Goal: Task Accomplishment & Management: Use online tool/utility

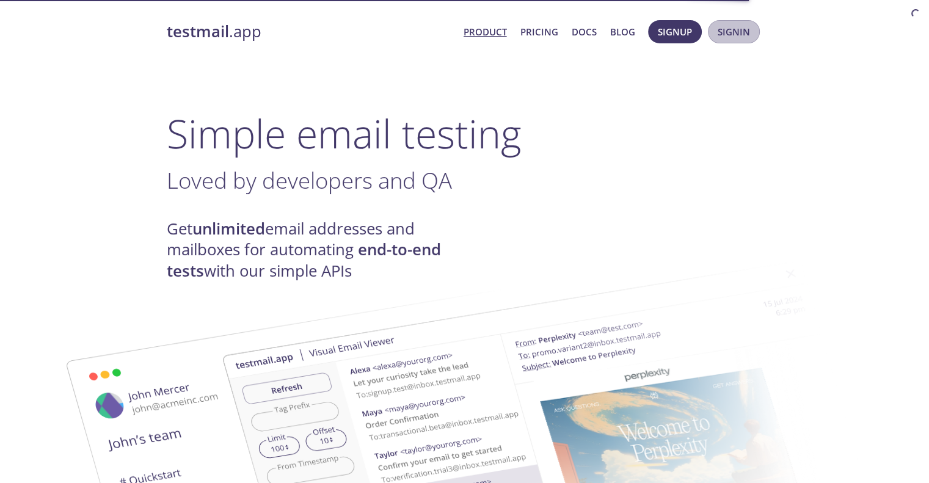
click at [747, 34] on span "Signin" at bounding box center [734, 32] width 32 height 16
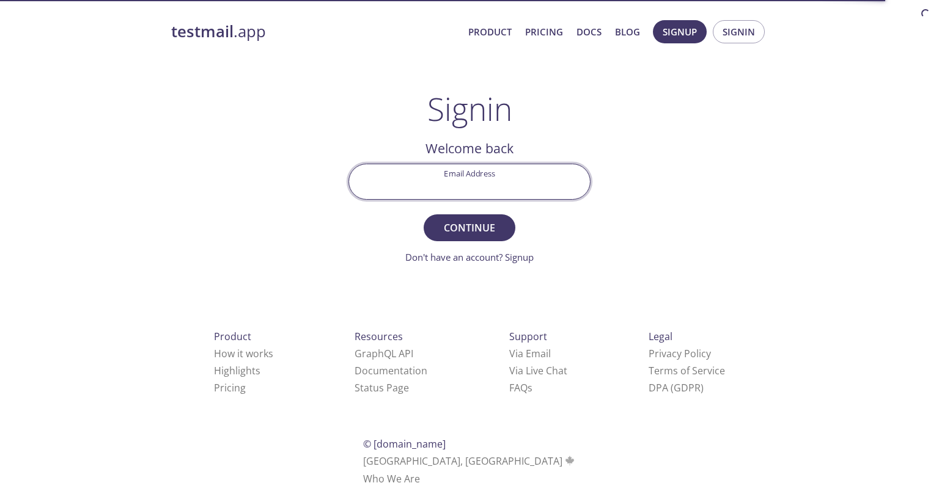
click at [436, 173] on input "Email Address" at bounding box center [469, 181] width 241 height 35
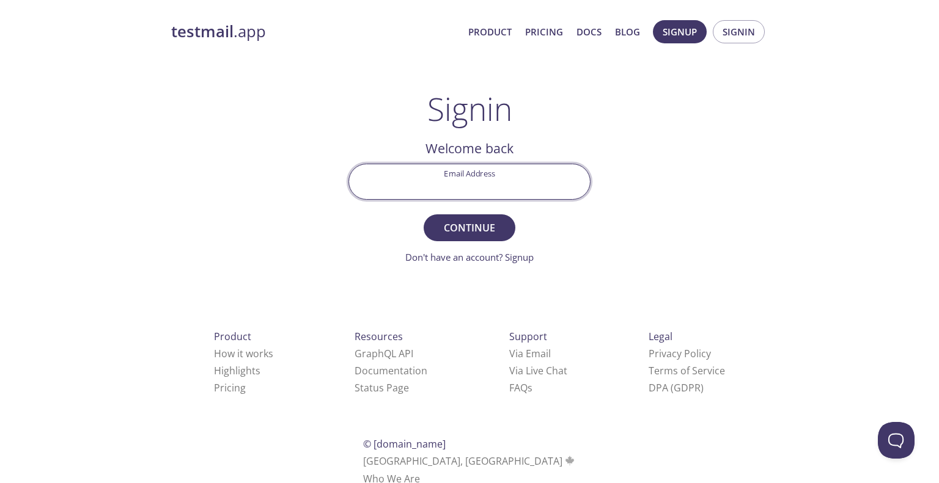
paste input "[EMAIL_ADDRESS][DOMAIN_NAME]"
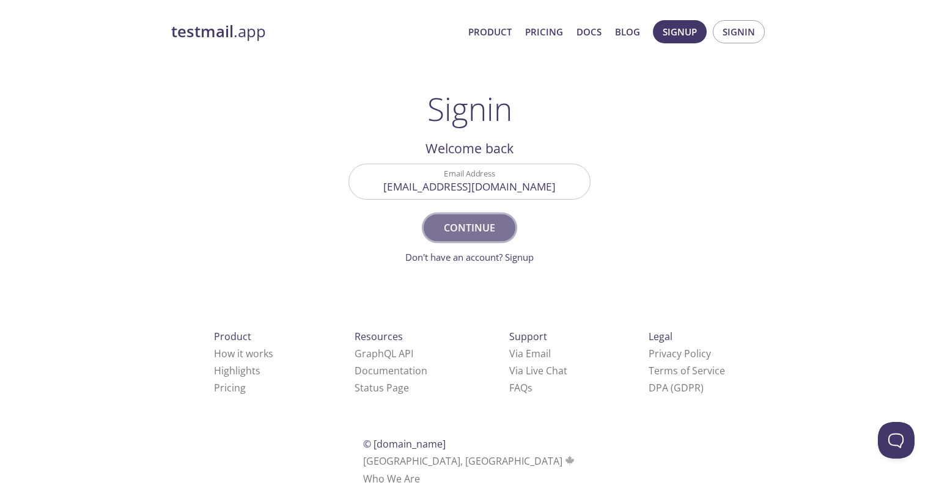
click at [457, 233] on span "Continue" at bounding box center [469, 227] width 65 height 17
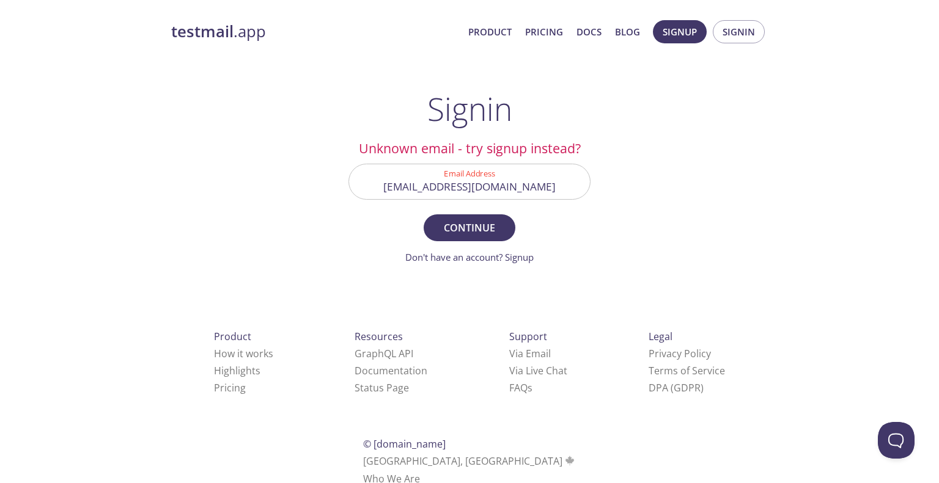
click at [450, 190] on input "[EMAIL_ADDRESS][DOMAIN_NAME]" at bounding box center [469, 181] width 241 height 35
paste input "bdrzw"
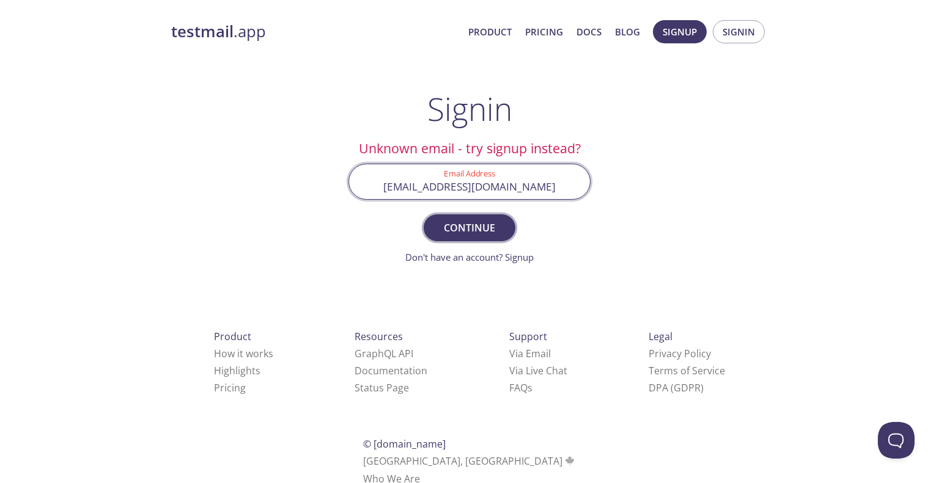
type input "[EMAIL_ADDRESS][DOMAIN_NAME]"
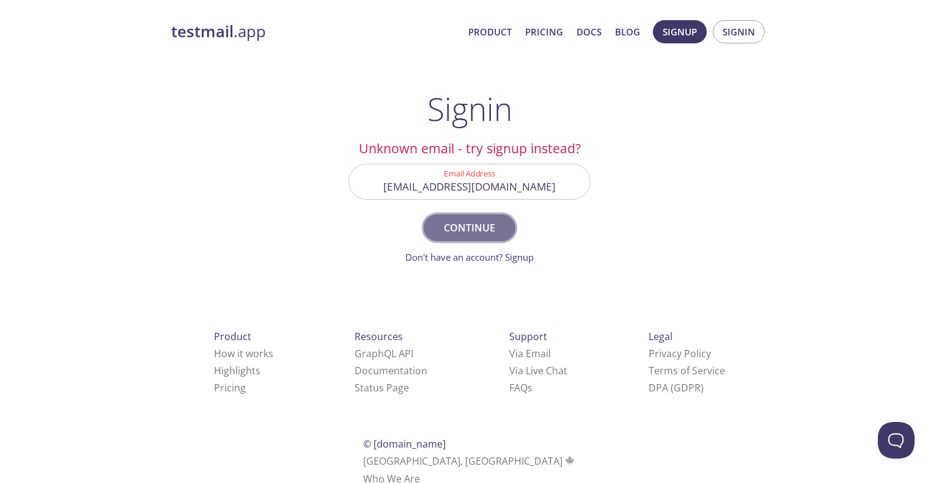
click at [457, 224] on span "Continue" at bounding box center [469, 227] width 65 height 17
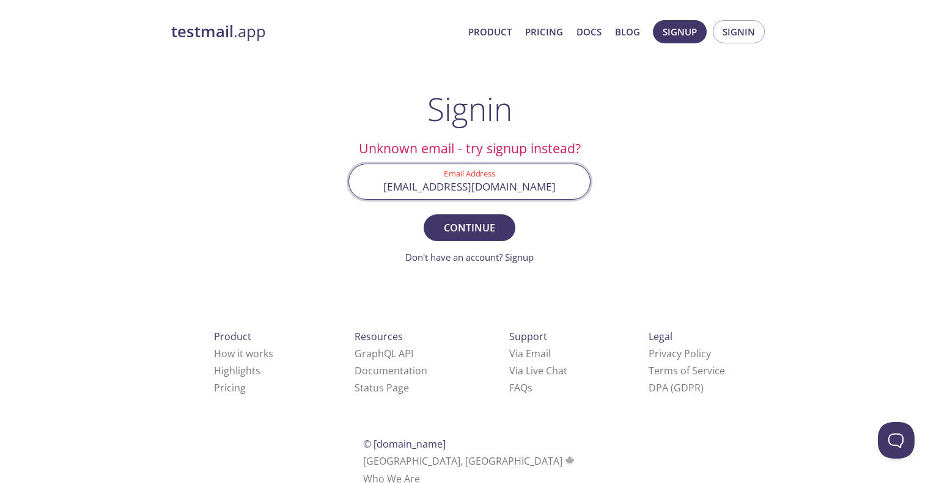
click at [502, 175] on input "[EMAIL_ADDRESS][DOMAIN_NAME]" at bounding box center [469, 181] width 241 height 35
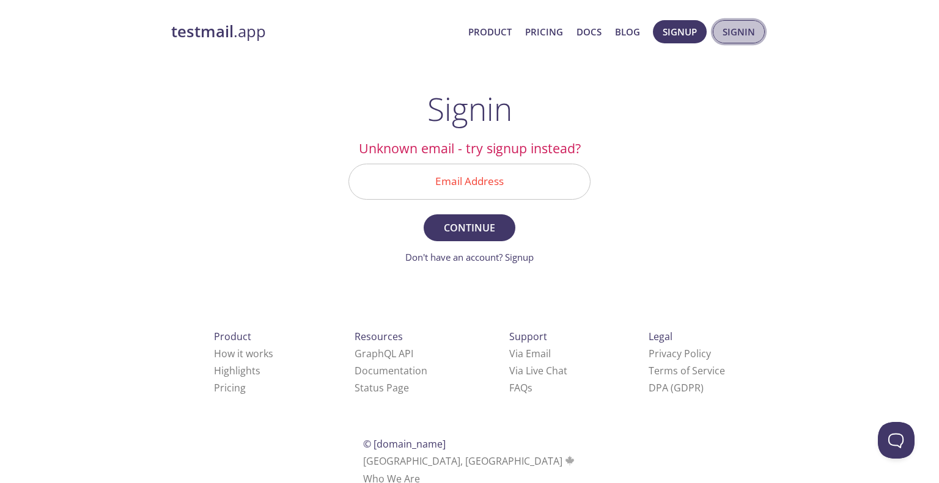
click at [750, 25] on span "Signin" at bounding box center [738, 32] width 32 height 16
click at [442, 195] on input "Email Address" at bounding box center [469, 181] width 241 height 35
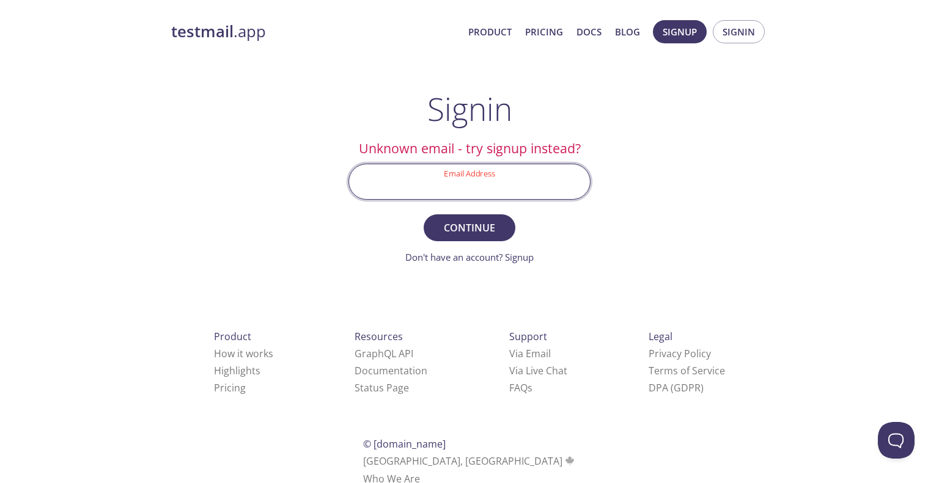
paste input "[EMAIL_ADDRESS][DOMAIN_NAME]"
type input "[EMAIL_ADDRESS][DOMAIN_NAME]"
click at [423, 214] on button "Continue" at bounding box center [469, 227] width 92 height 27
click at [527, 196] on input "[EMAIL_ADDRESS][DOMAIN_NAME]" at bounding box center [469, 181] width 241 height 35
click at [527, 196] on input "bdrzw.test@inbox.testmail.app" at bounding box center [469, 181] width 241 height 35
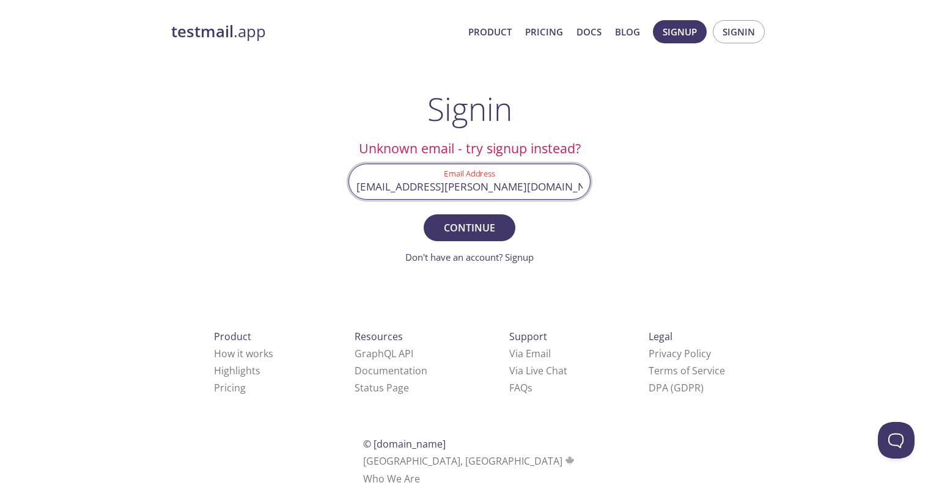
drag, startPoint x: 567, startPoint y: 188, endPoint x: 420, endPoint y: 191, distance: 146.7
click at [420, 191] on input "naveena.thangavel@candescent.com" at bounding box center [469, 181] width 241 height 35
click at [421, 189] on input "naveena.thangavel@candescent.com" at bounding box center [469, 181] width 241 height 35
drag, startPoint x: 561, startPoint y: 184, endPoint x: 469, endPoint y: 195, distance: 92.3
click at [469, 195] on input "naveenathangavel@candescent.com" at bounding box center [469, 181] width 241 height 35
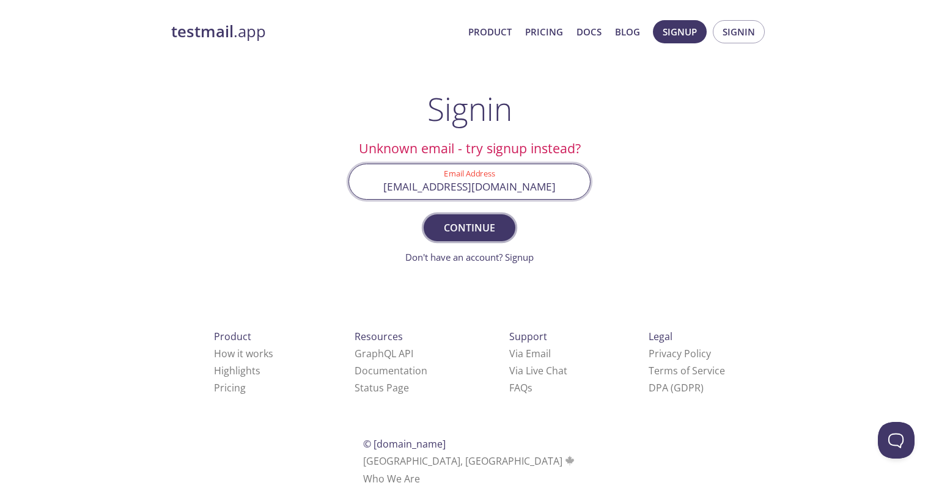
type input "naveenathangavel18@gmail.com"
click at [458, 219] on span "Continue" at bounding box center [469, 227] width 65 height 17
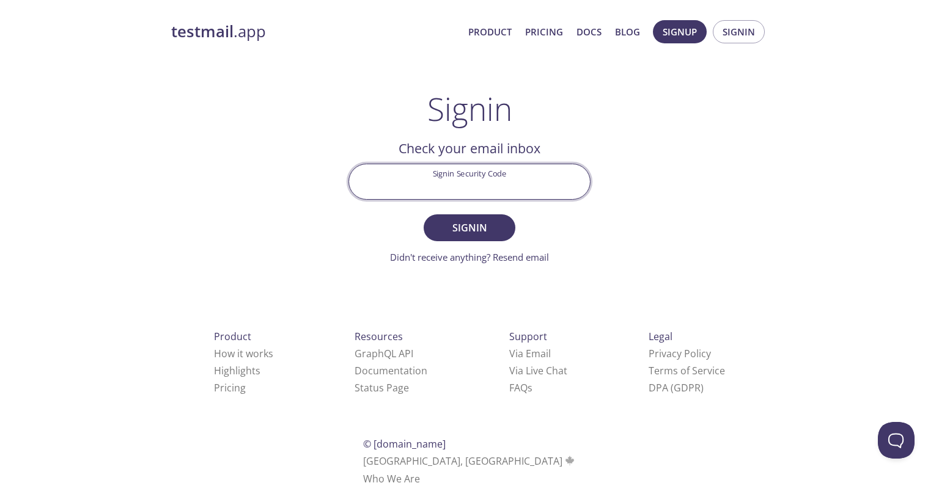
click at [519, 188] on input "Signin Security Code" at bounding box center [469, 181] width 241 height 35
paste input "2QWQZWJ"
type input "2QWQZWJ"
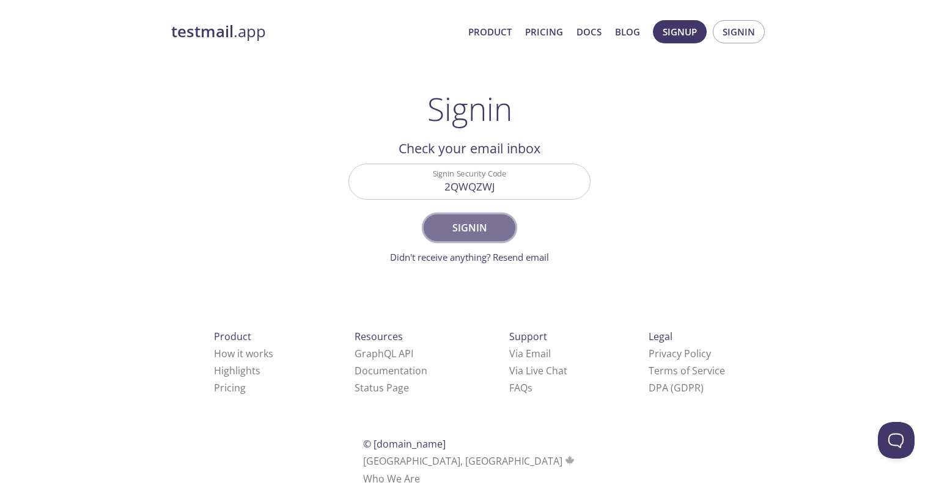
click at [494, 234] on span "Signin" at bounding box center [469, 227] width 65 height 17
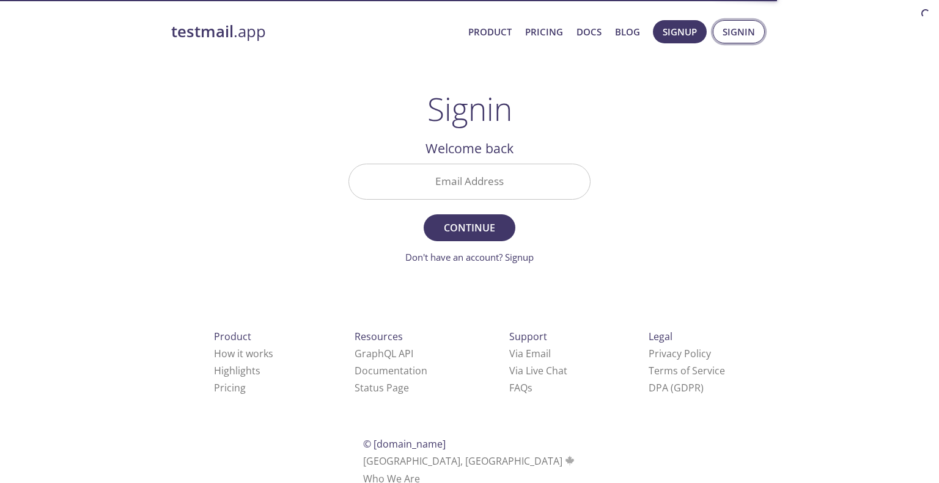
click at [746, 27] on span "Signin" at bounding box center [738, 32] width 32 height 16
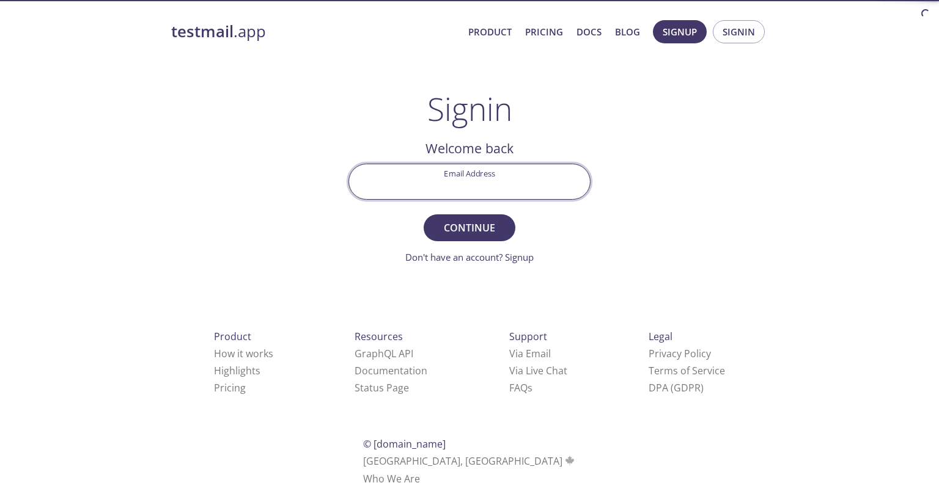
click at [472, 191] on input "Email Address" at bounding box center [469, 181] width 241 height 35
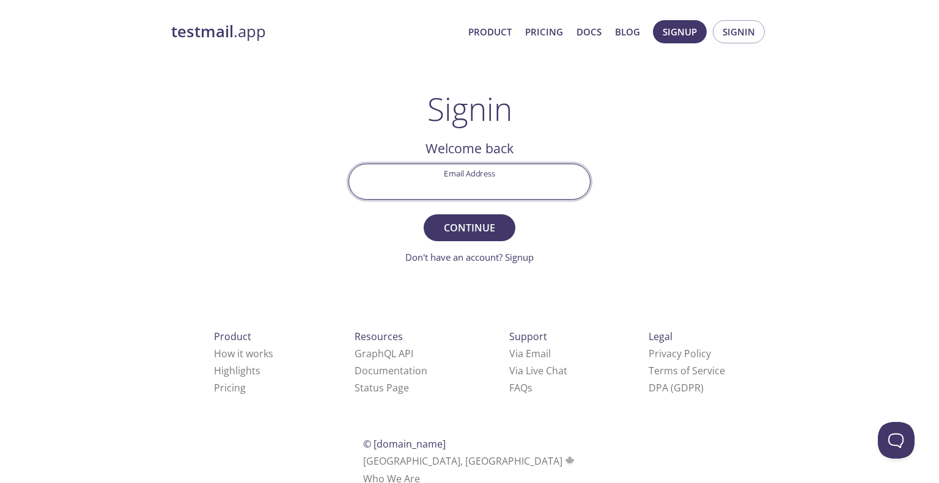
paste input "[EMAIL_ADDRESS][PERSON_NAME][DOMAIN_NAME]"
type input "[EMAIL_ADDRESS][PERSON_NAME][DOMAIN_NAME]"
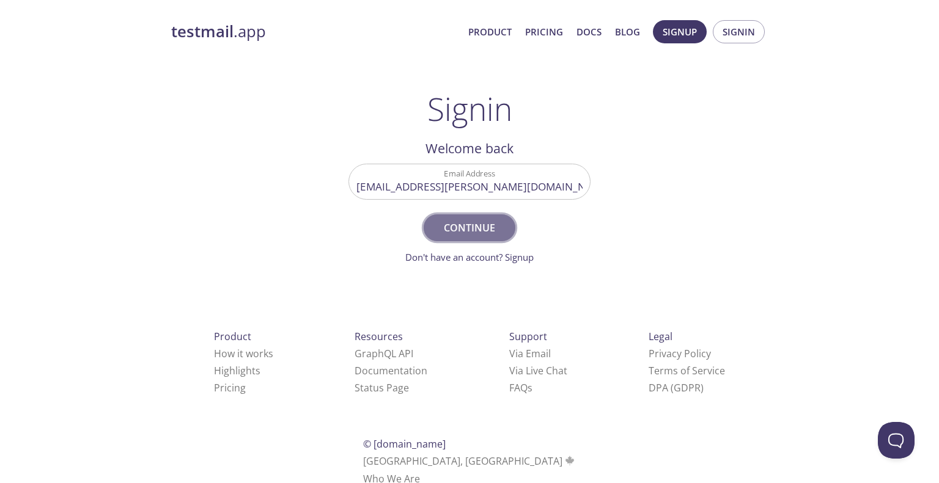
click at [504, 229] on button "Continue" at bounding box center [469, 227] width 92 height 27
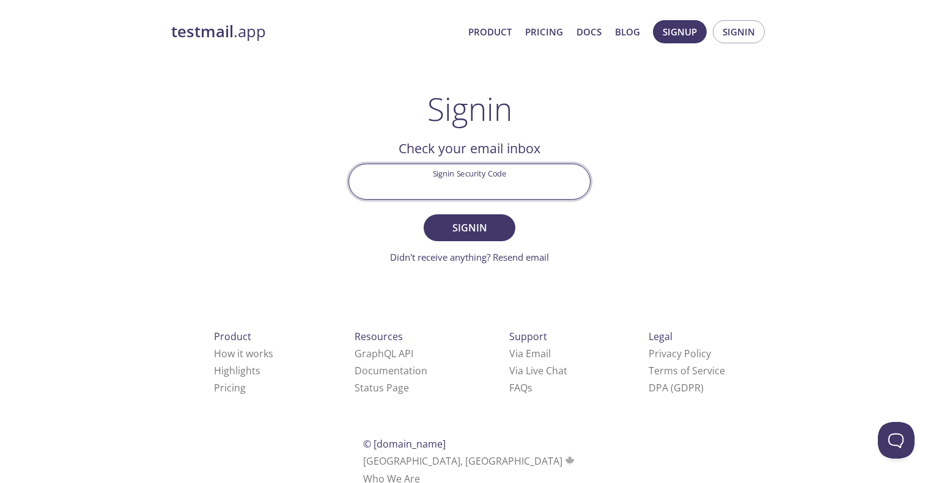
click at [450, 198] on input "Signin Security Code" at bounding box center [469, 181] width 241 height 35
paste input "2QWQZWJ"
type input "2QWQZWJ"
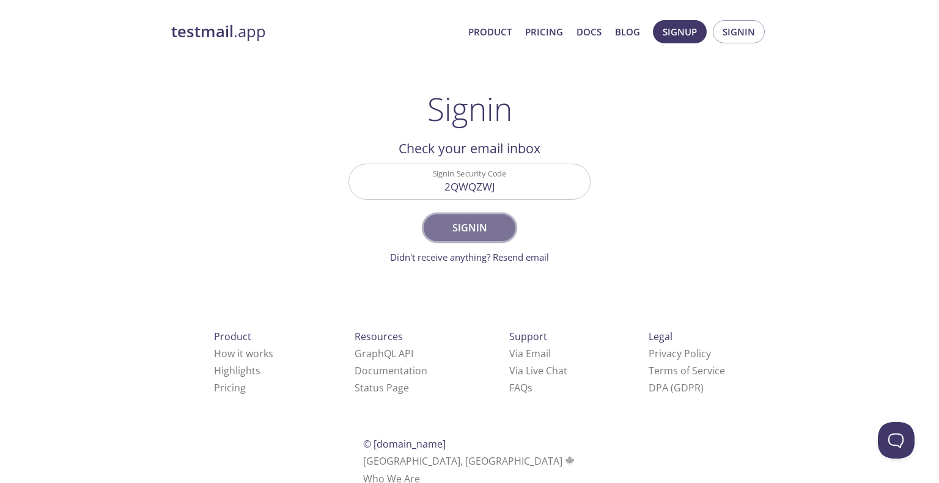
click at [437, 233] on span "Signin" at bounding box center [469, 227] width 65 height 17
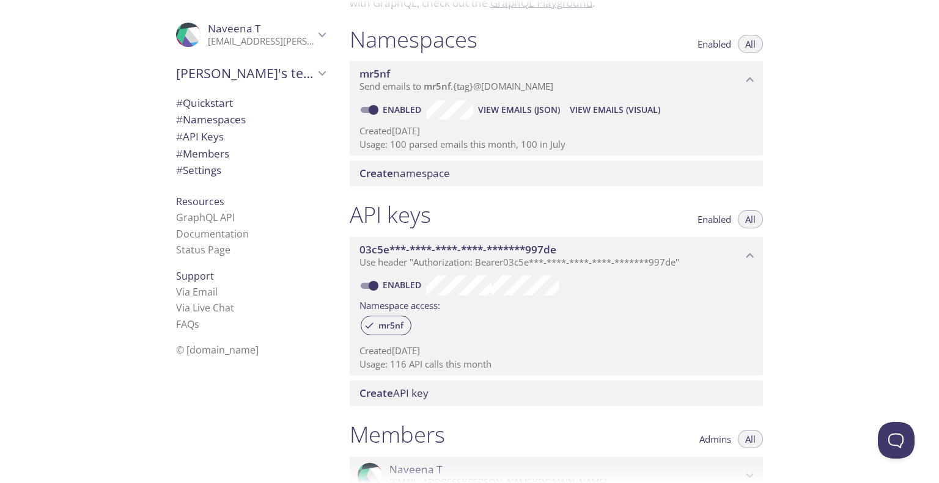
scroll to position [128, 0]
click at [510, 147] on p "Usage: 100 parsed emails this month, 100 in July" at bounding box center [556, 145] width 394 height 13
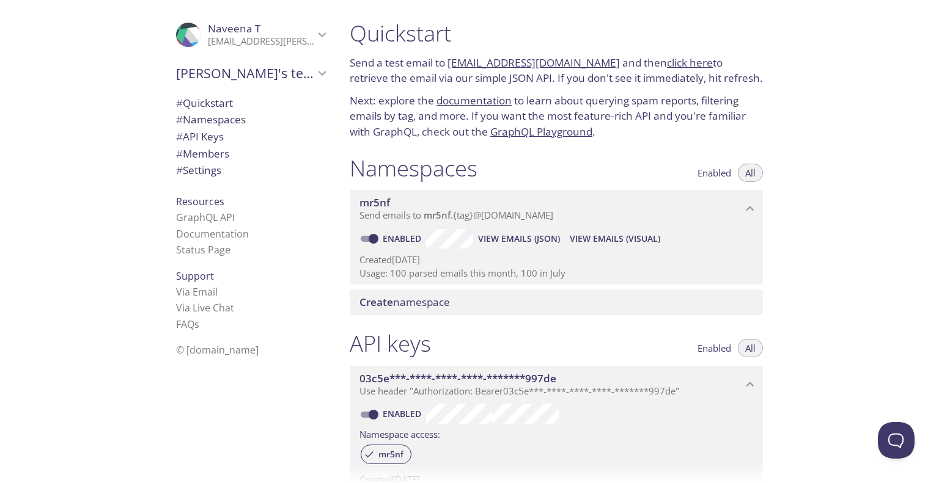
click at [603, 178] on div "Namespaces Enabled All" at bounding box center [556, 170] width 413 height 31
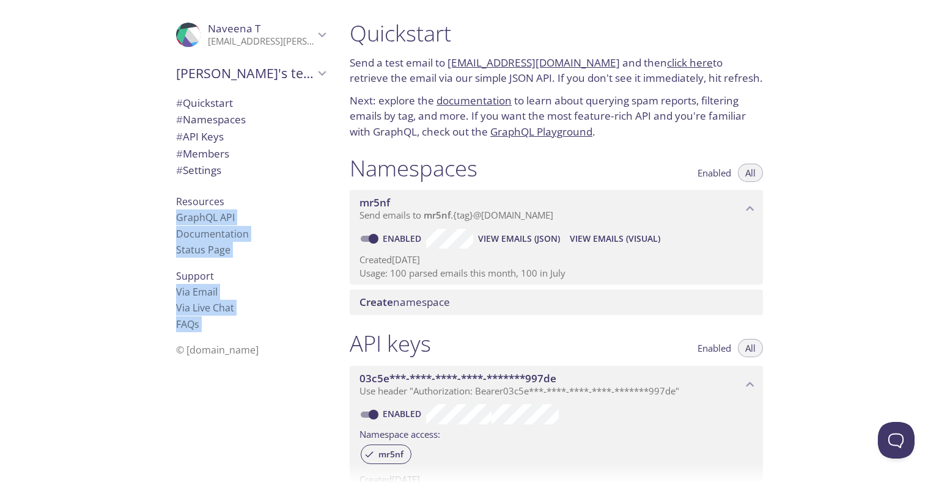
drag, startPoint x: 582, startPoint y: 0, endPoint x: 681, endPoint y: 20, distance: 100.9
click at [681, 20] on div ".cls-1 { fill: #6d5ca8; } .cls-2 { fill: #3fc191; } .cls-3 { fill: #3b4752; } .…" at bounding box center [469, 241] width 939 height 483
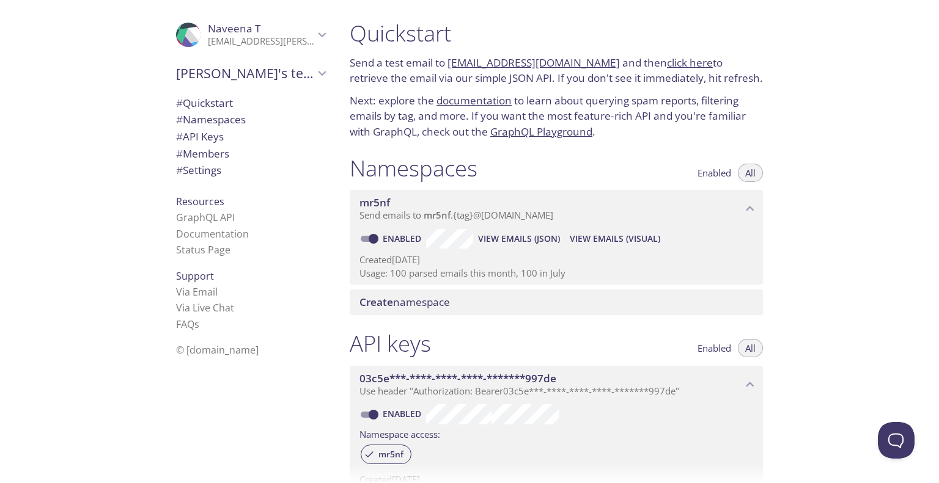
click at [885, 61] on div "Quickstart Send a test email to mr5nf.test@inbox.testmail.app and then click he…" at bounding box center [639, 241] width 599 height 483
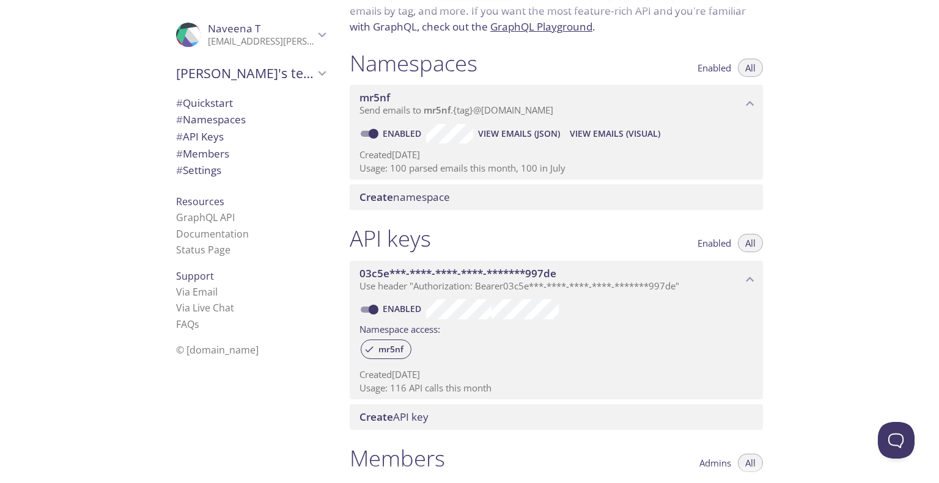
scroll to position [108, 0]
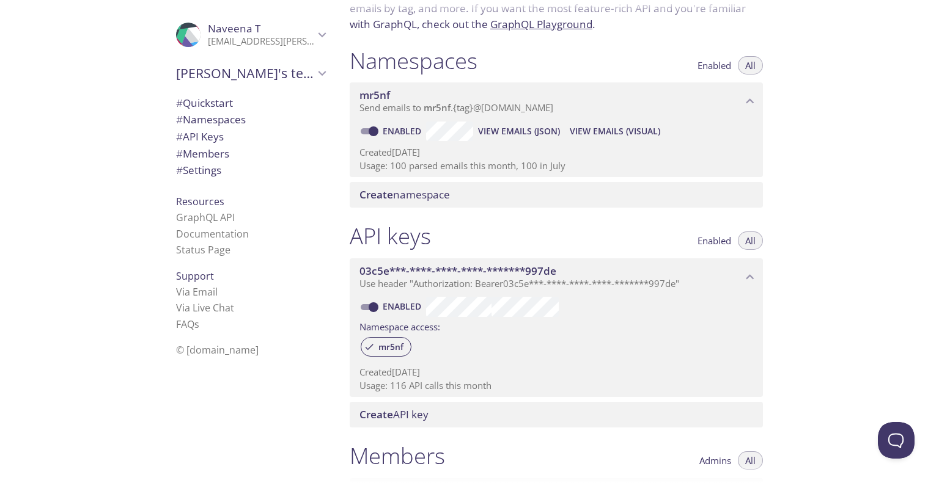
click at [518, 370] on p "Created [DATE]" at bounding box center [556, 372] width 394 height 13
